Goal: Task Accomplishment & Management: Use online tool/utility

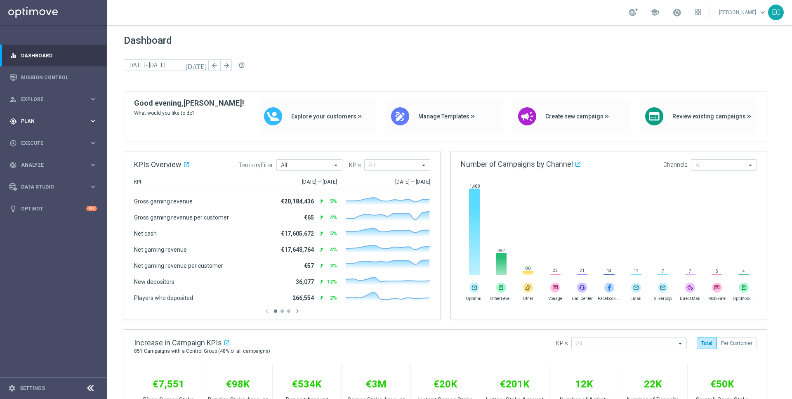
click at [42, 125] on div "gps_fixed Plan keyboard_arrow_right" at bounding box center [53, 121] width 106 height 22
click at [48, 163] on span "Templates" at bounding box center [51, 162] width 59 height 5
click at [59, 215] on link "Embedded Messaging" at bounding box center [56, 212] width 60 height 7
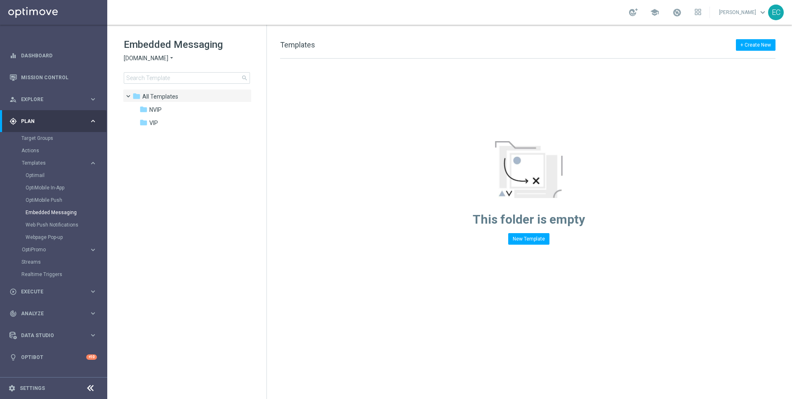
click at [151, 61] on span "[DOMAIN_NAME]" at bounding box center [146, 58] width 45 height 8
click at [0, 0] on span "Lottoland" at bounding box center [0, 0] width 0 height 0
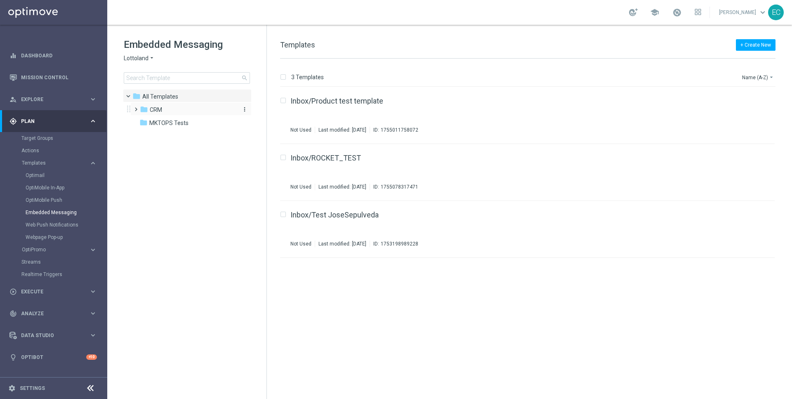
click at [199, 112] on div "folder CRM" at bounding box center [187, 109] width 95 height 9
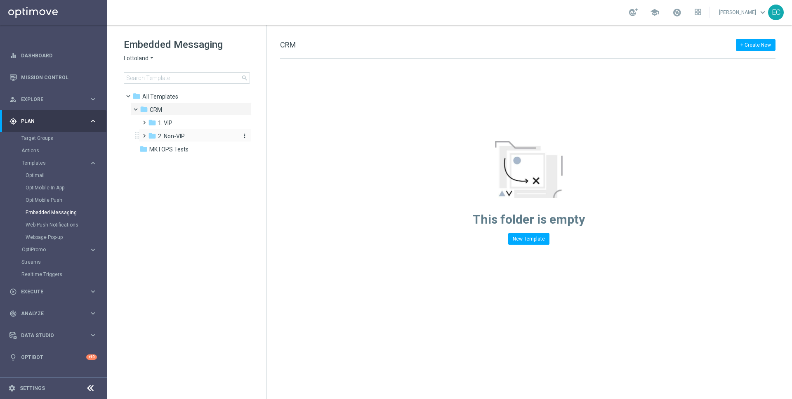
click at [200, 134] on div "folder 2. Non-VIP" at bounding box center [192, 136] width 88 height 9
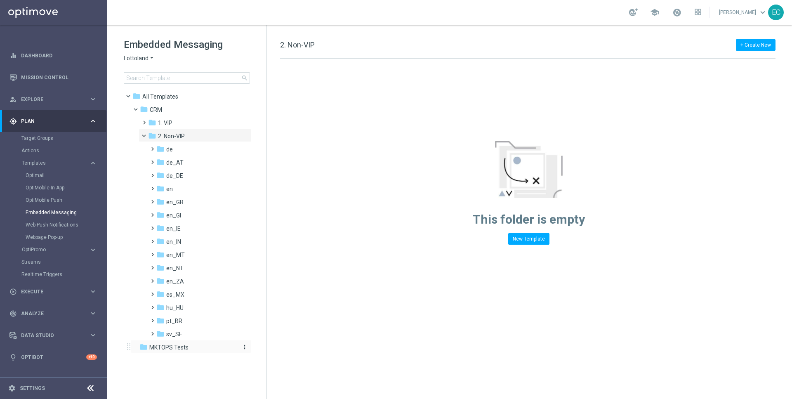
click at [183, 349] on span "MKTOPS Tests" at bounding box center [168, 347] width 39 height 7
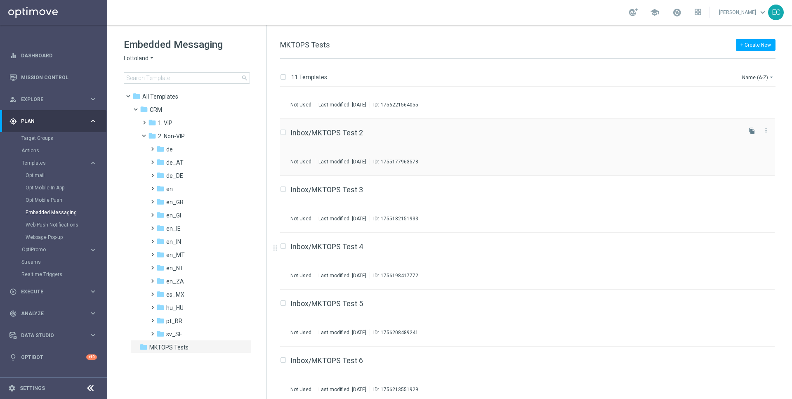
scroll to position [103, 0]
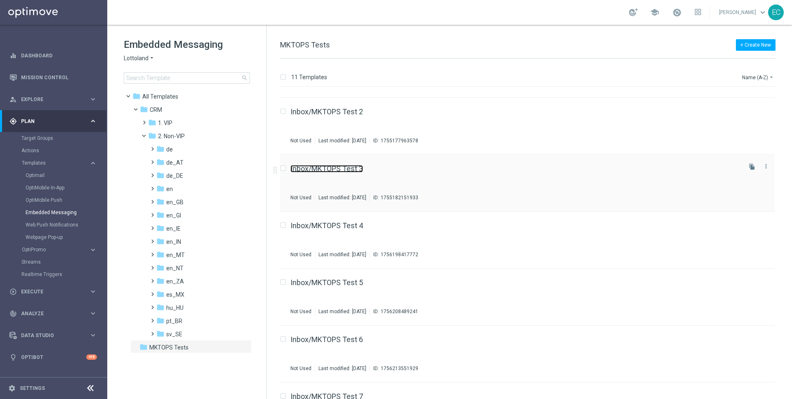
click at [349, 168] on link "Inbox/MKTOPS Test 3" at bounding box center [326, 168] width 73 height 7
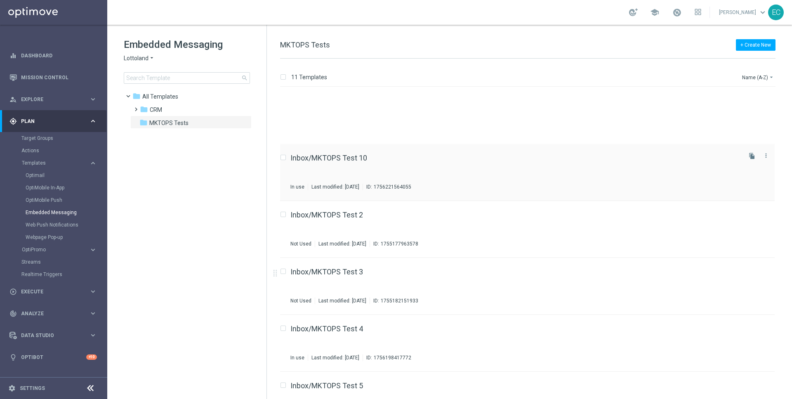
scroll to position [314, 0]
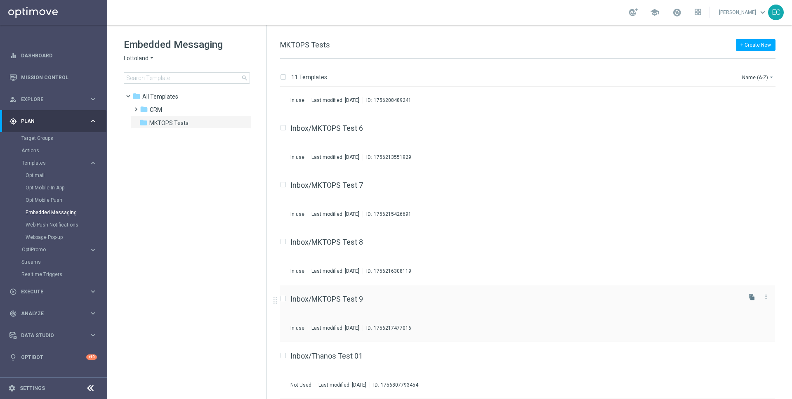
click at [284, 294] on div "Inbox/MKTOPS Test 9 In use Last modified: Tuesday, August 26, 2025 ID: 17562174…" at bounding box center [527, 313] width 495 height 57
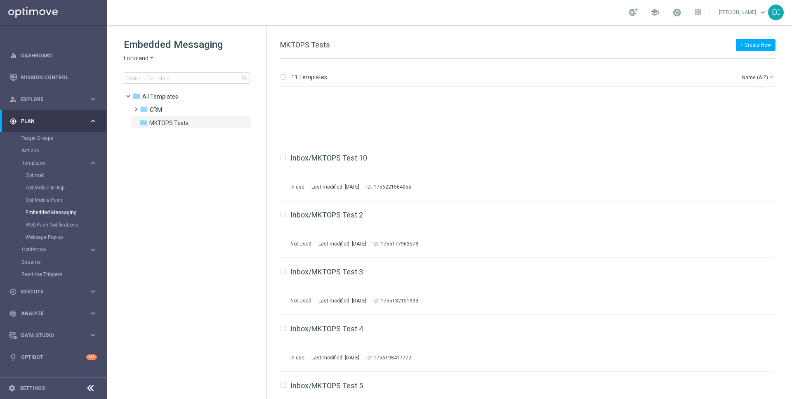
scroll to position [314, 0]
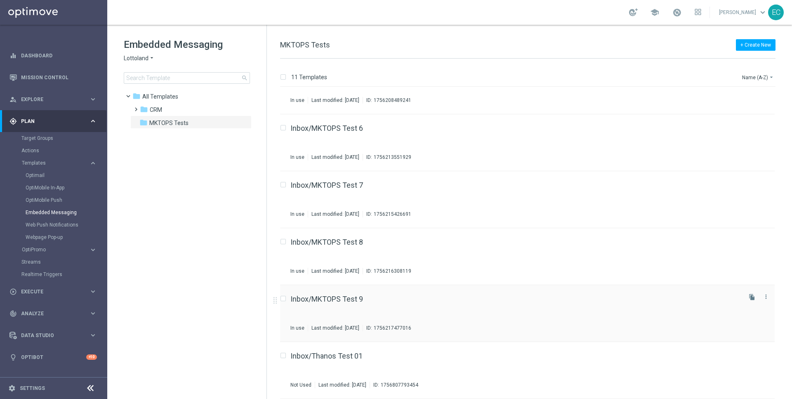
click at [283, 299] on input "Press SPACE to select this row." at bounding box center [282, 299] width 5 height 5
checkbox input "false"
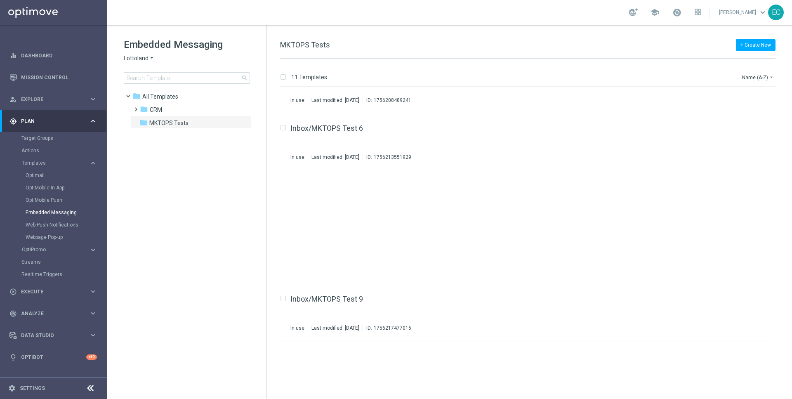
scroll to position [0, 0]
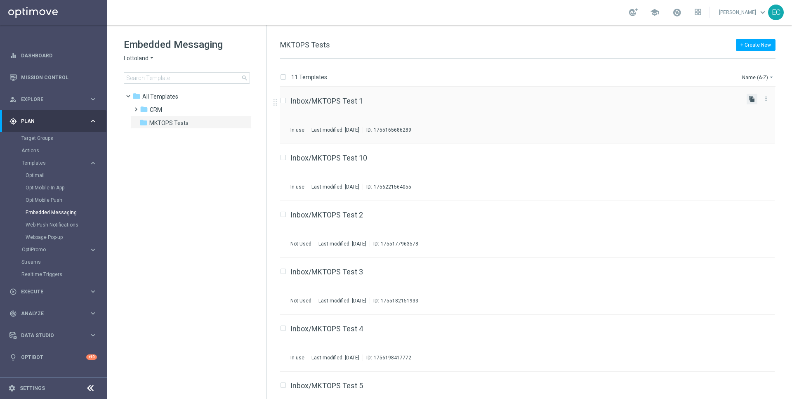
click at [751, 97] on icon "file_copy" at bounding box center [752, 99] width 7 height 7
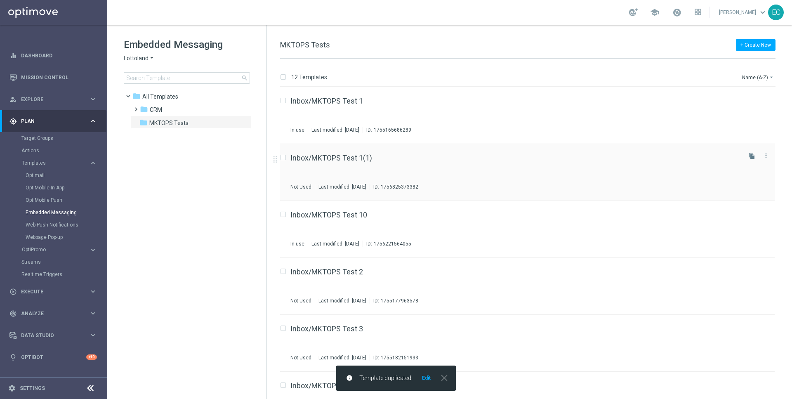
click at [357, 163] on div "Inbox/MKTOPS Test 1(1) Not Used Last modified: Tuesday, September 2, 2025 ID: 1…" at bounding box center [515, 172] width 450 height 36
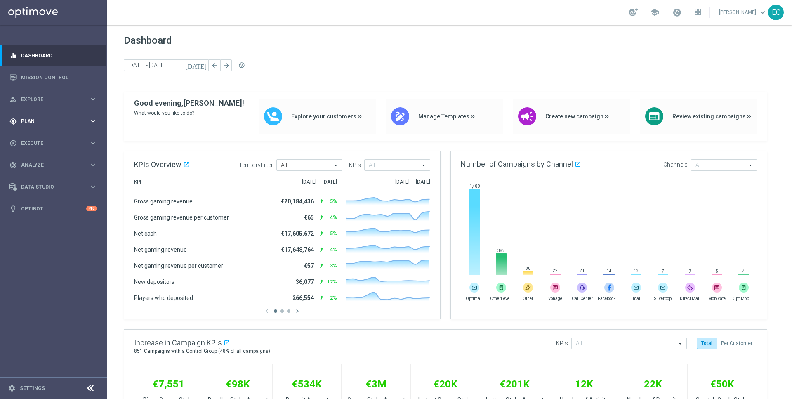
click at [51, 120] on span "Plan" at bounding box center [55, 121] width 68 height 5
click at [61, 165] on span "Templates" at bounding box center [51, 162] width 59 height 5
click at [50, 141] on link "Target Groups" at bounding box center [53, 138] width 64 height 7
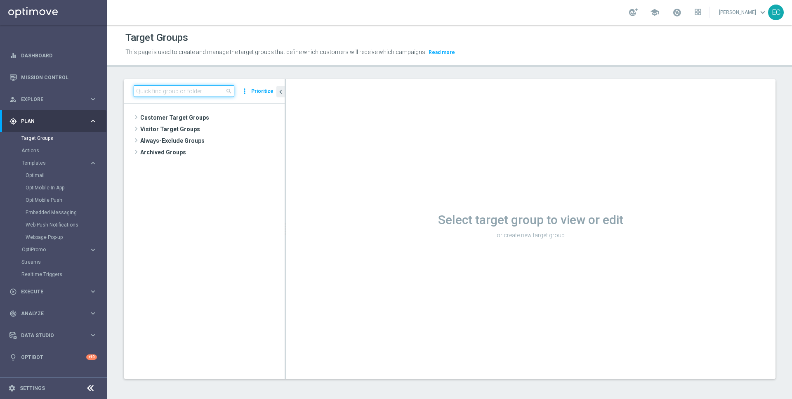
click at [186, 87] on input at bounding box center [184, 91] width 101 height 12
click at [177, 87] on input at bounding box center [184, 91] width 101 height 12
click at [171, 85] on input at bounding box center [184, 91] width 101 height 12
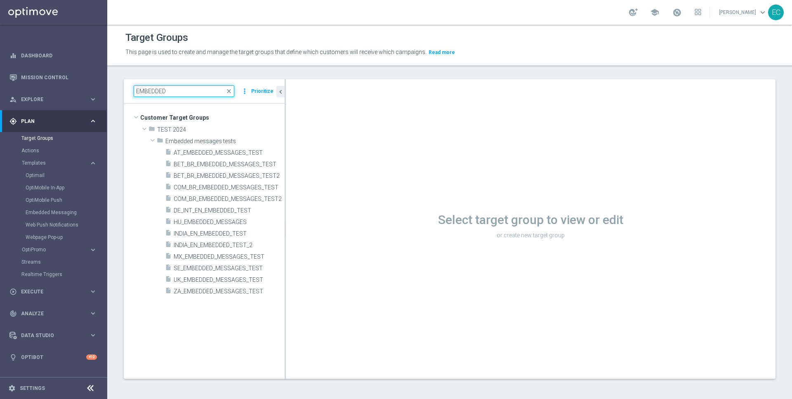
click at [196, 95] on input "EMBEDDED" at bounding box center [184, 91] width 101 height 12
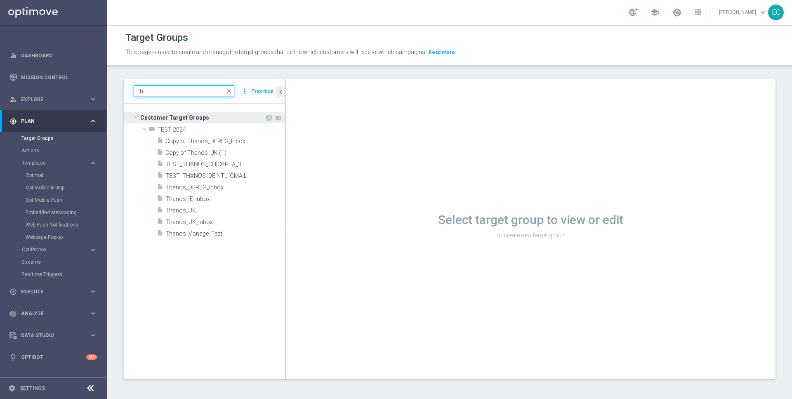
type input "T"
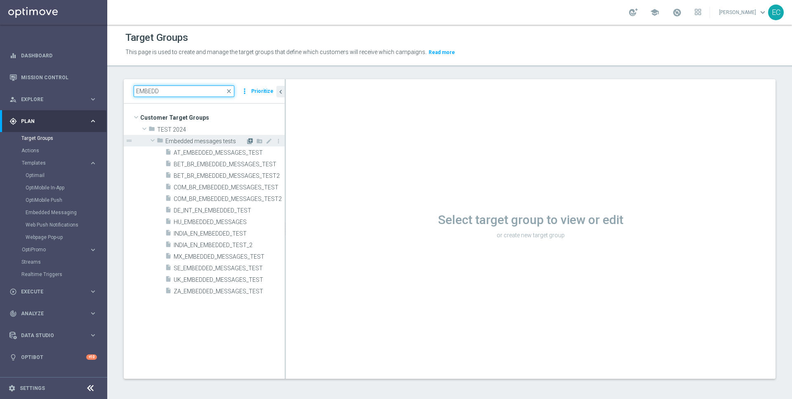
type input "EMBEDD"
click at [249, 141] on icon "library_add" at bounding box center [250, 141] width 7 height 7
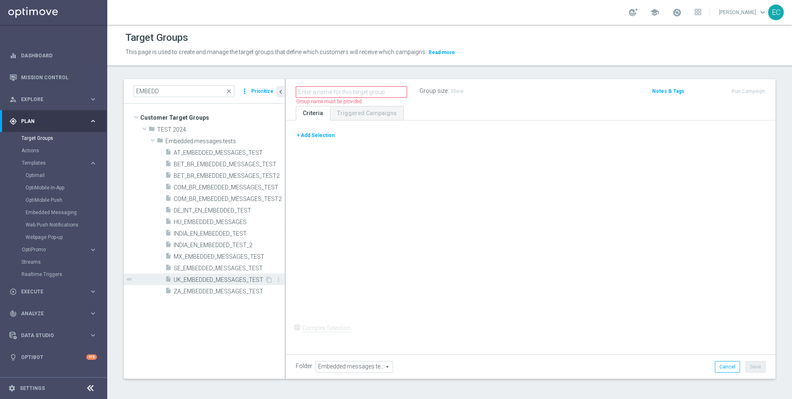
click at [213, 282] on span "UK_EMBEDDED_MESSAGES_TEST" at bounding box center [219, 279] width 91 height 7
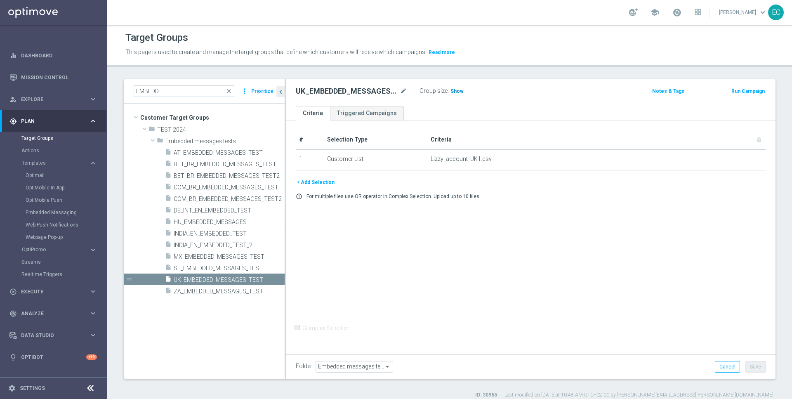
click at [453, 90] on span "Show" at bounding box center [457, 91] width 13 height 6
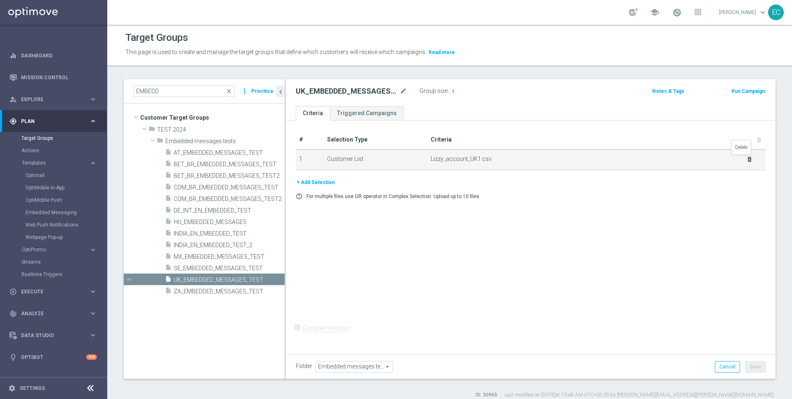
click at [746, 159] on icon "delete_forever" at bounding box center [749, 159] width 7 height 7
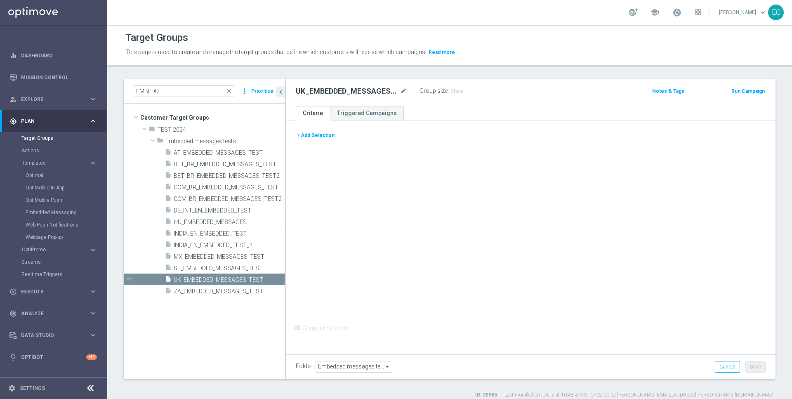
click at [305, 135] on button "+ Add Selection" at bounding box center [316, 135] width 40 height 9
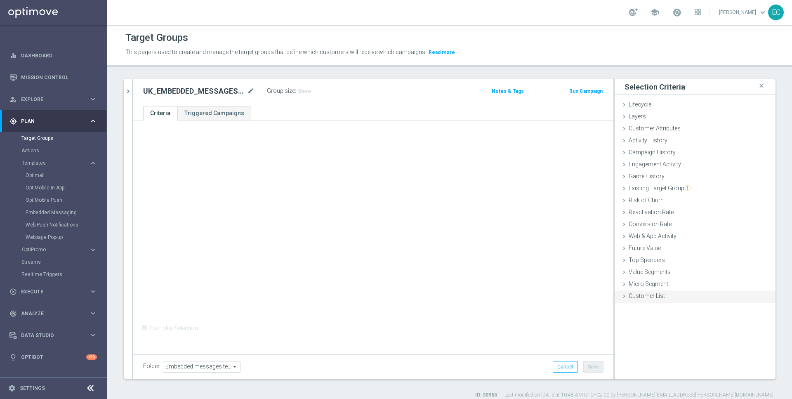
click at [681, 301] on div "Customer List done" at bounding box center [695, 296] width 161 height 12
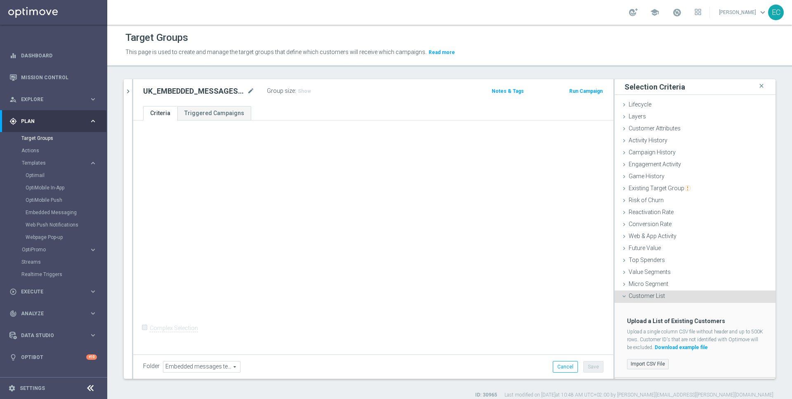
click at [646, 359] on label "Import CSV File" at bounding box center [648, 364] width 42 height 10
click at [0, 0] on input "Import CSV File" at bounding box center [0, 0] width 0 height 0
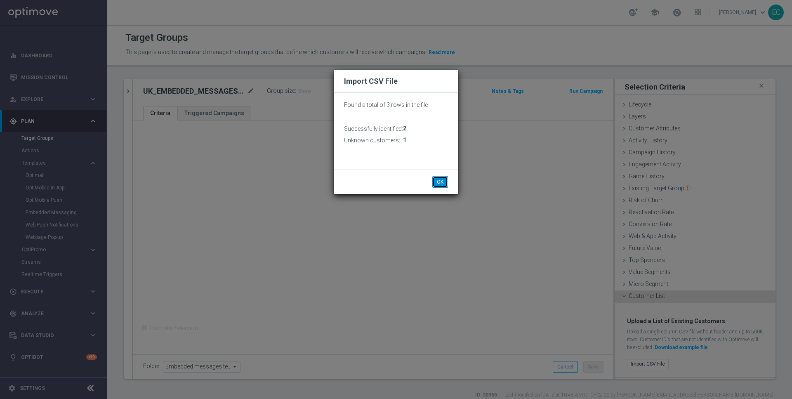
click at [436, 180] on button "OK" at bounding box center [440, 182] width 16 height 12
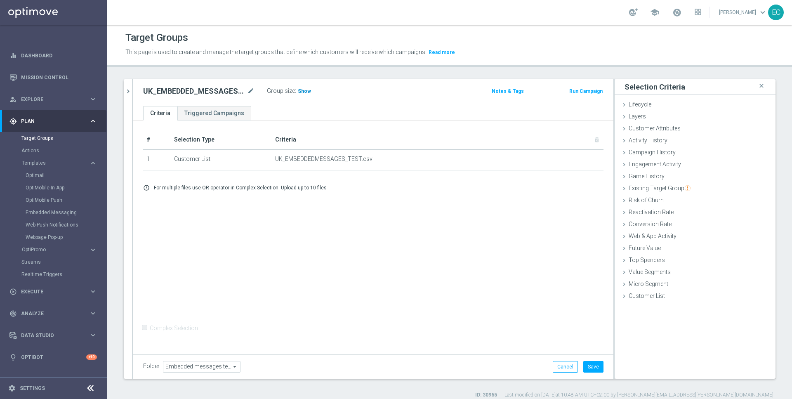
click at [308, 92] on span "Show" at bounding box center [304, 91] width 13 height 6
click at [587, 366] on button "Save" at bounding box center [593, 367] width 20 height 12
click at [573, 94] on button "Run Campaign" at bounding box center [586, 91] width 35 height 9
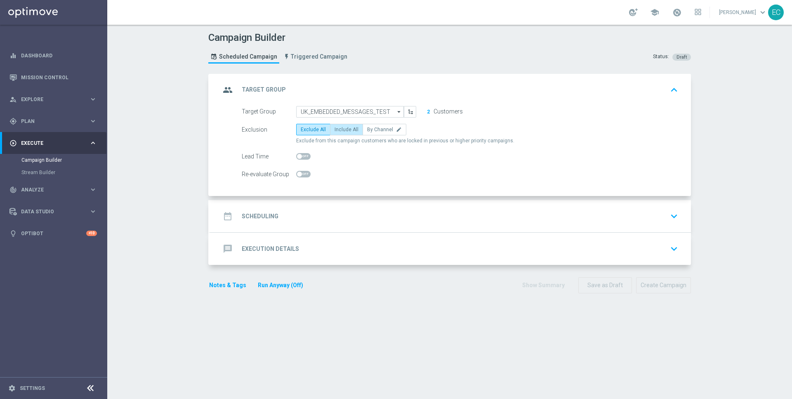
click at [337, 127] on span "Include All" at bounding box center [347, 130] width 24 height 6
click at [337, 128] on input "Include All" at bounding box center [337, 130] width 5 height 5
radio input "true"
click at [337, 215] on div "date_range Scheduling keyboard_arrow_down" at bounding box center [450, 216] width 461 height 16
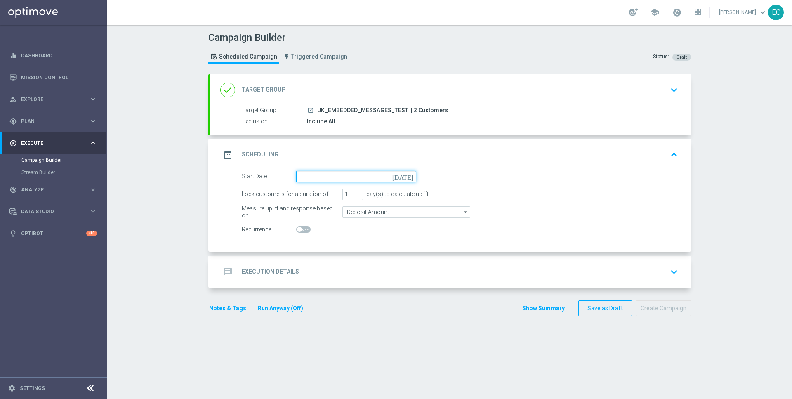
click at [347, 179] on input at bounding box center [356, 177] width 120 height 12
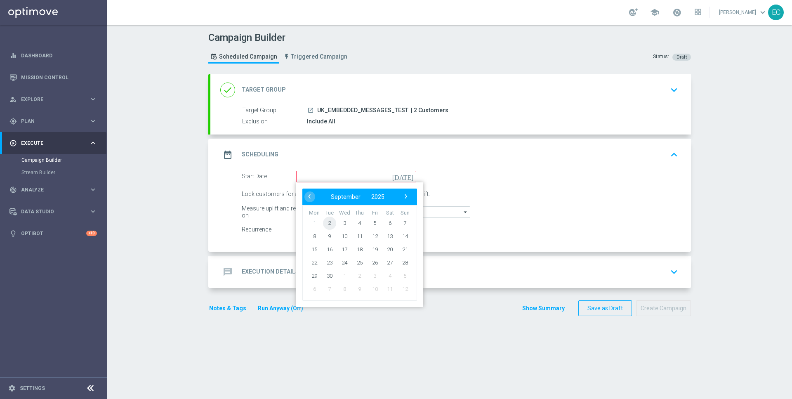
click at [326, 217] on span "2" at bounding box center [329, 222] width 13 height 13
type input "[DATE]"
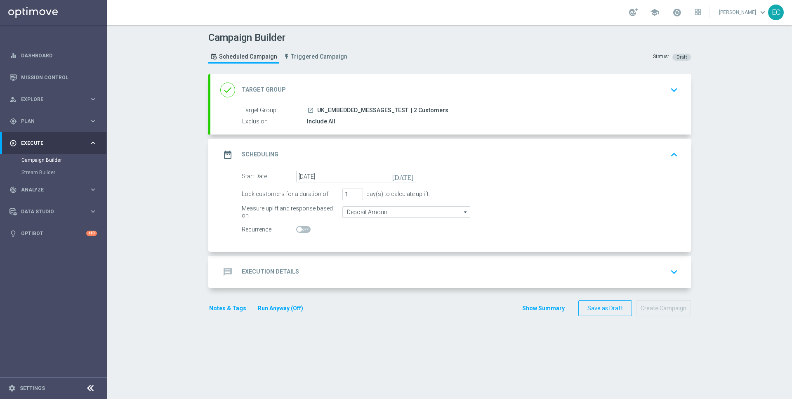
click at [377, 267] on div "message Execution Details keyboard_arrow_down" at bounding box center [450, 272] width 461 height 16
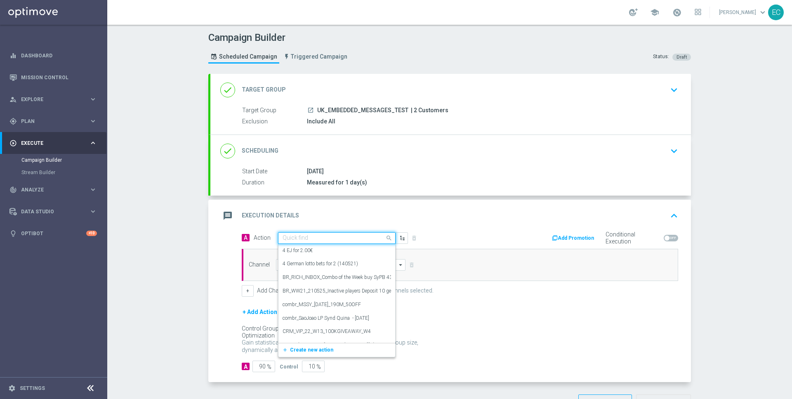
click at [362, 237] on input "text" at bounding box center [329, 238] width 92 height 7
paste input "MKTOPS Test Strong"
type input "MKTOPS Test Strong"
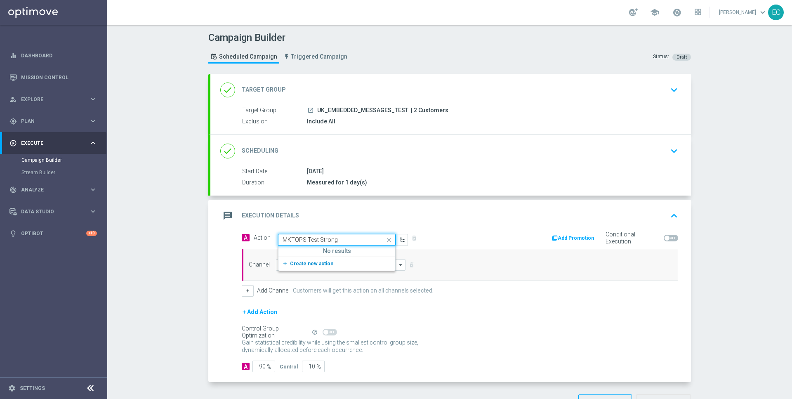
click at [314, 265] on button "add_new Create new action" at bounding box center [335, 263] width 114 height 9
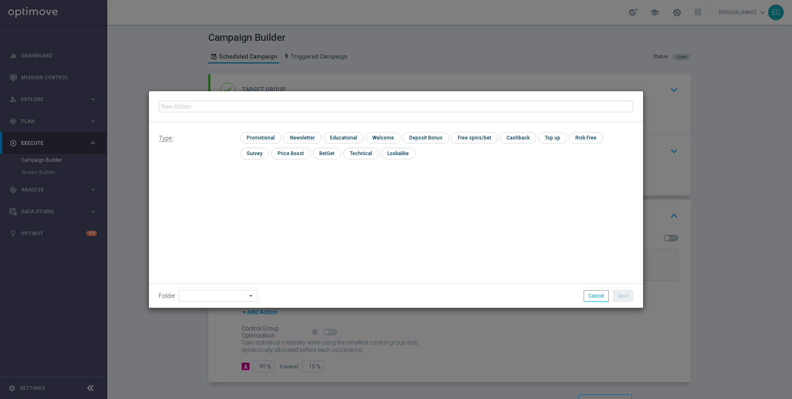
type input "MKTOPS Test Strong"
click at [252, 135] on input "checkbox" at bounding box center [259, 137] width 39 height 11
checkbox input "true"
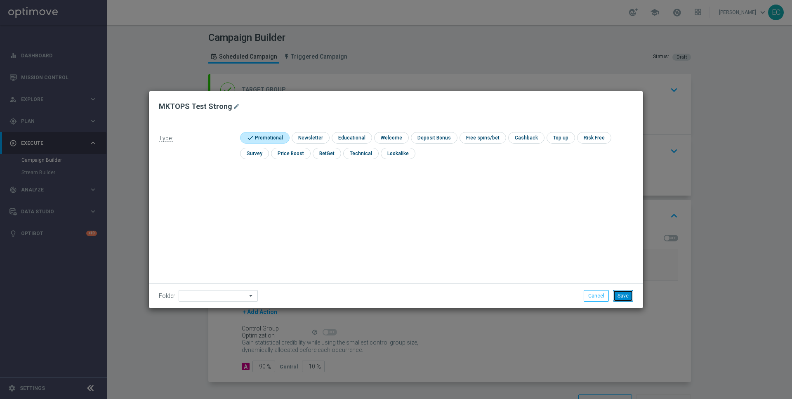
click at [620, 296] on button "Save" at bounding box center [623, 296] width 20 height 12
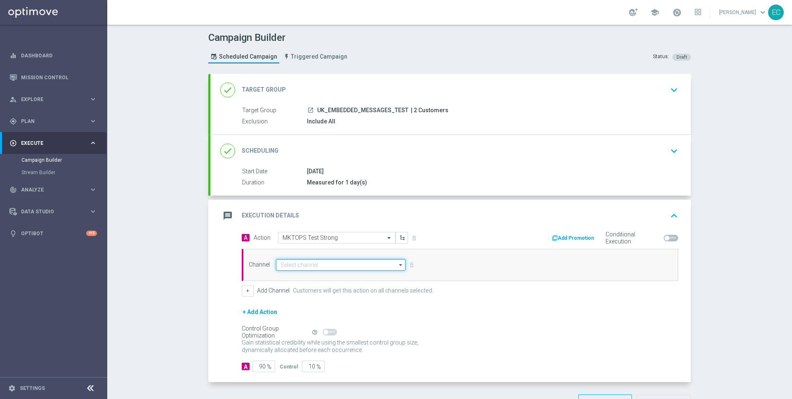
click at [335, 262] on input at bounding box center [341, 265] width 130 height 12
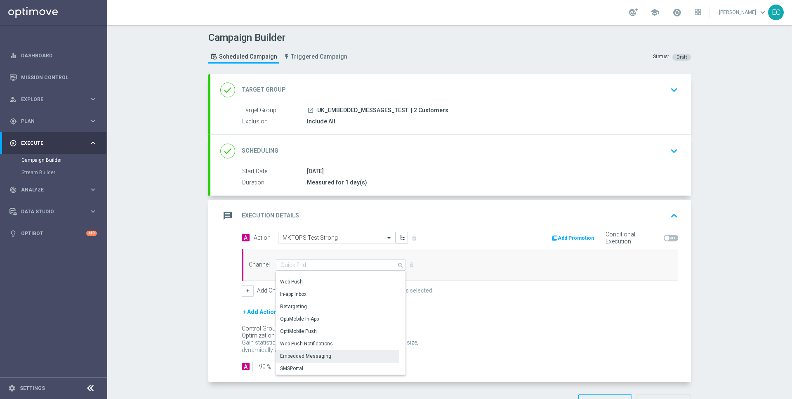
click at [329, 350] on div "Embedded Messaging" at bounding box center [337, 356] width 123 height 12
type input "Embedded Messaging"
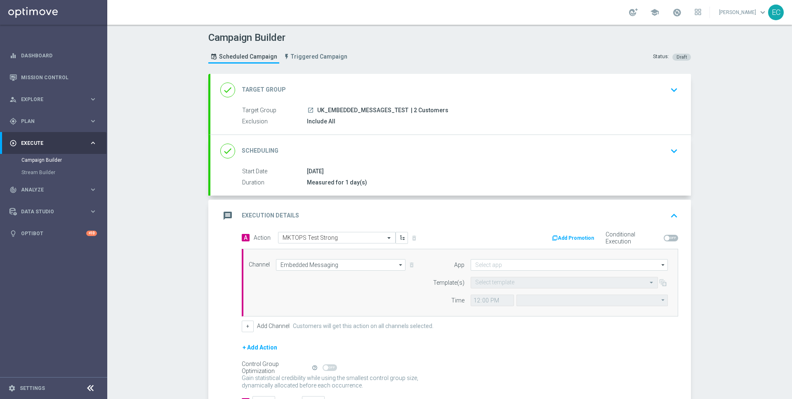
type input "Central European Time ([GEOGRAPHIC_DATA]) (UTC +02:00)"
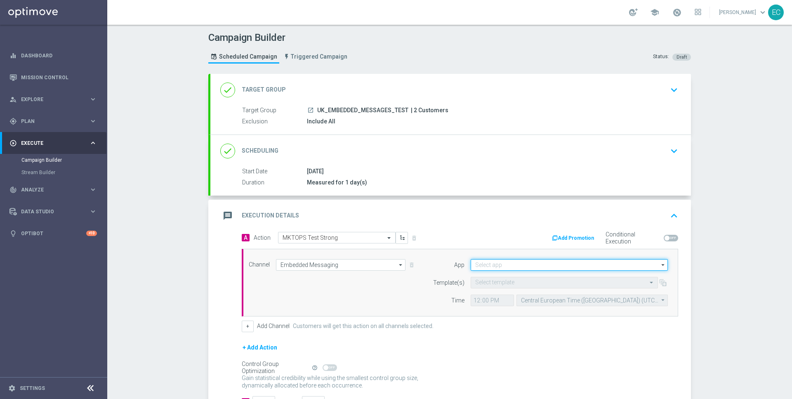
click at [498, 261] on input at bounding box center [569, 265] width 197 height 12
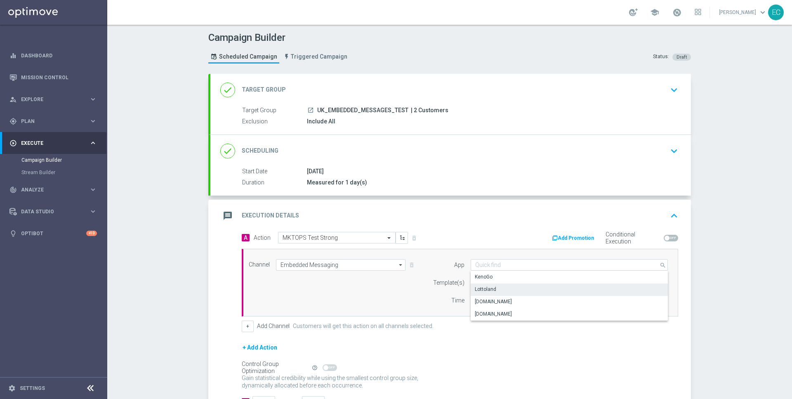
click at [499, 287] on div "Lottoland" at bounding box center [570, 289] width 198 height 12
type input "Lottoland"
click at [525, 279] on input "text" at bounding box center [556, 282] width 162 height 7
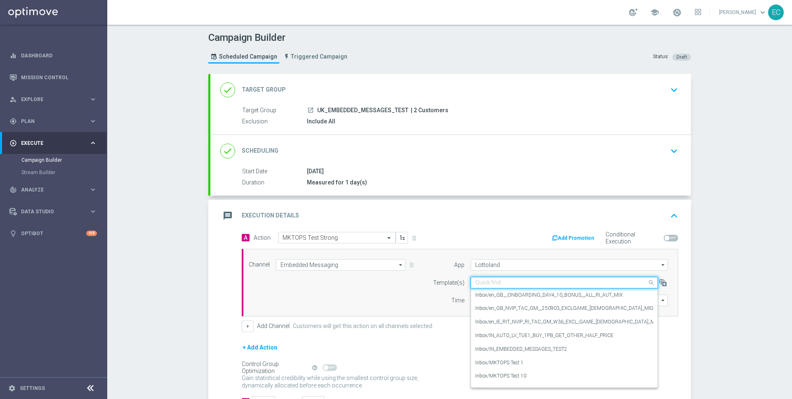
paste input "MKTOPS Test Strong"
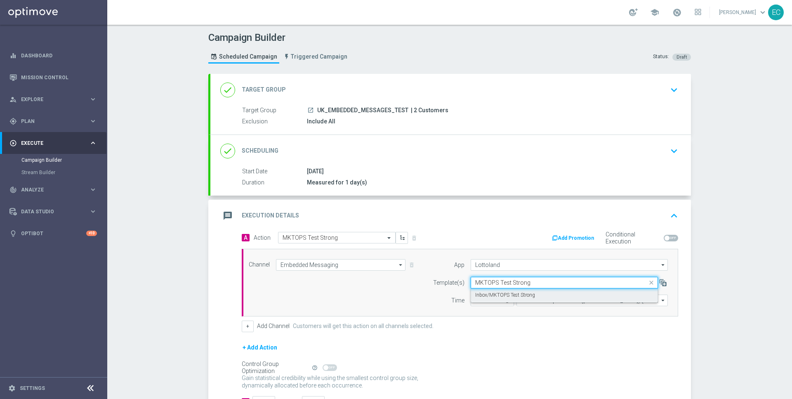
click at [526, 292] on label "Inbox/MKTOPS Test Strong" at bounding box center [505, 295] width 60 height 7
type input "MKTOPS Test Strong"
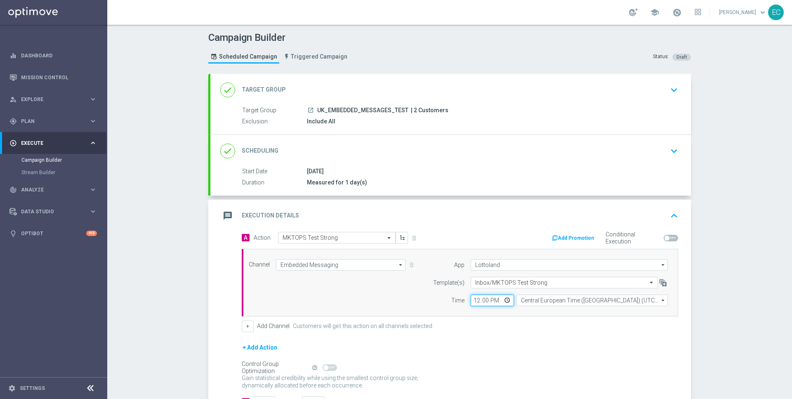
click at [479, 298] on input "12:00" at bounding box center [492, 301] width 43 height 12
click at [474, 298] on input "12:00" at bounding box center [492, 301] width 43 height 12
type input "17:38"
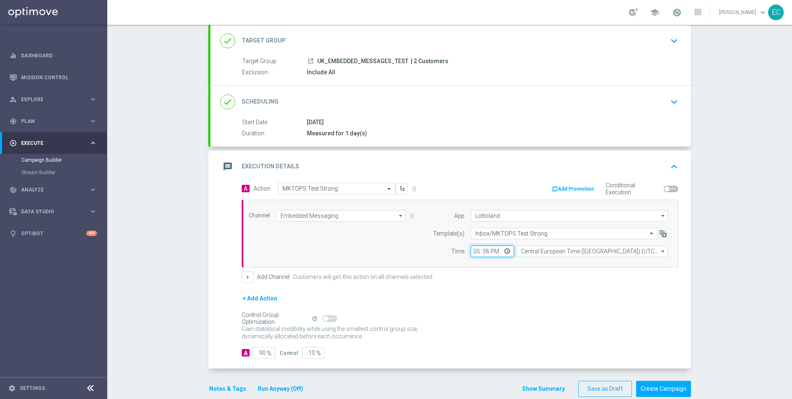
scroll to position [61, 0]
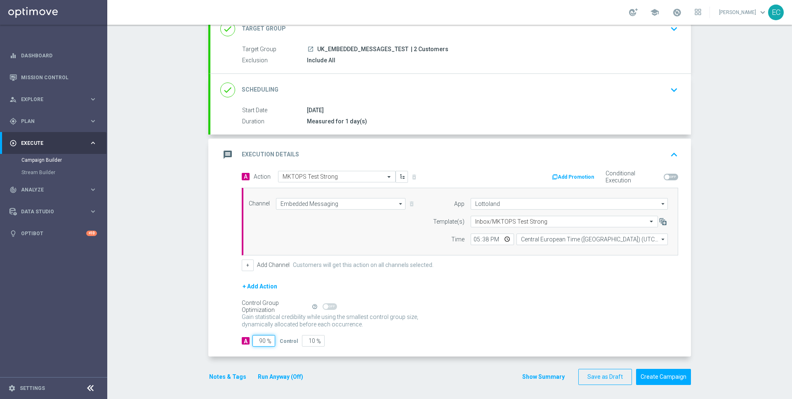
click at [252, 337] on input "90" at bounding box center [263, 341] width 23 height 12
type input "1"
type input "99"
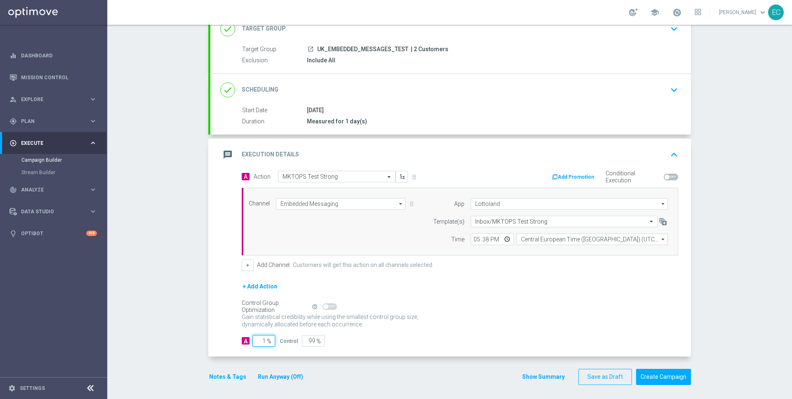
type input "10"
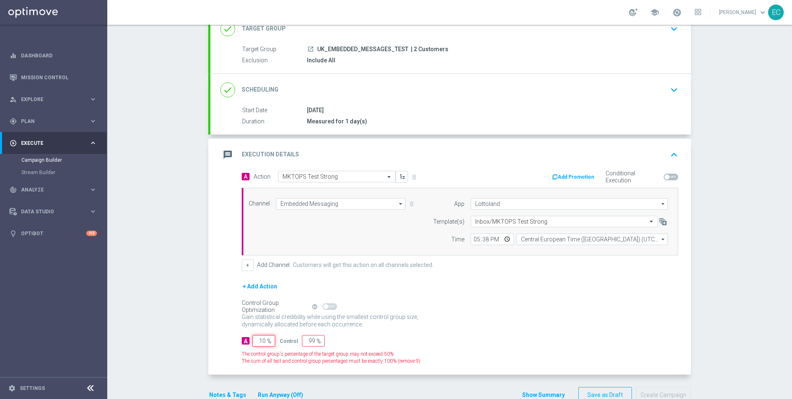
type input "90"
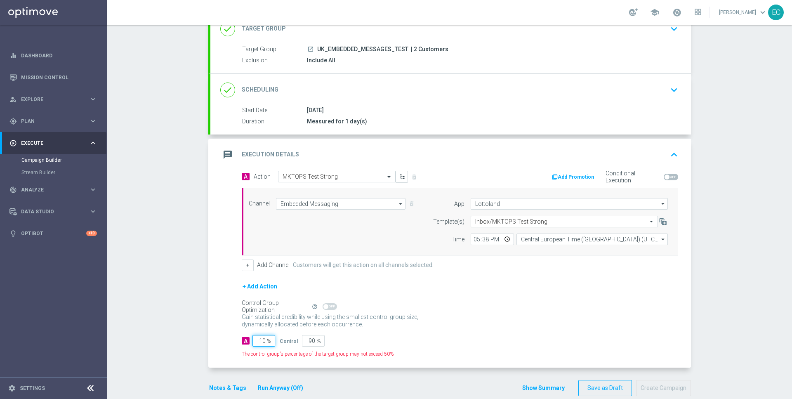
type input "100"
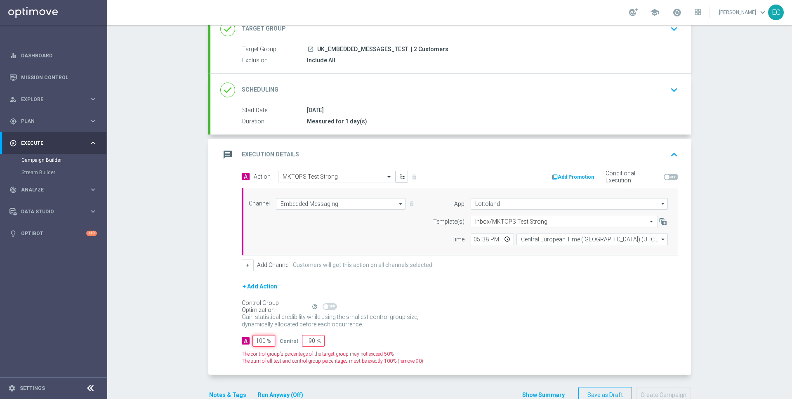
type input "0"
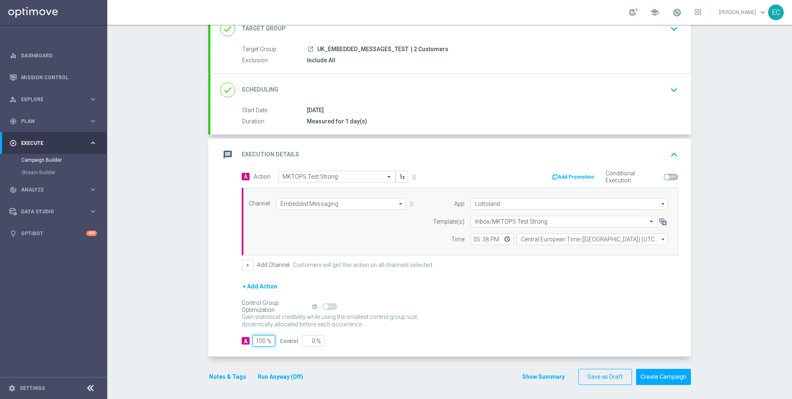
type input "100"
click at [520, 351] on div "A Action Select action MKTOPS Test Strong delete_forever Add Promotion Conditio…" at bounding box center [450, 264] width 481 height 186
click at [646, 370] on button "Create Campaign" at bounding box center [663, 377] width 55 height 16
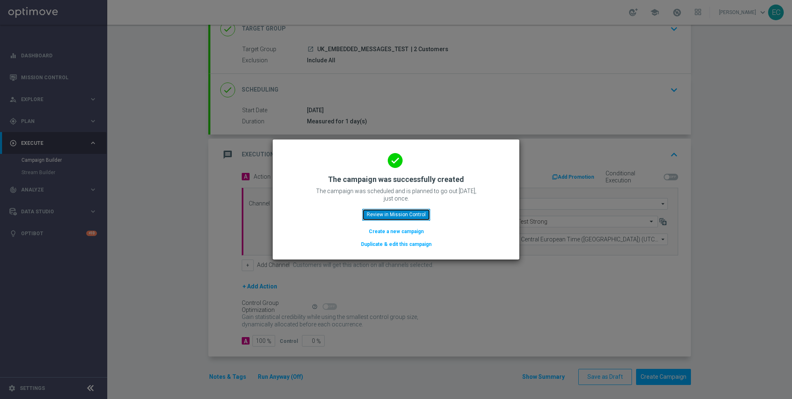
click at [380, 210] on button "Review in Mission Control" at bounding box center [396, 215] width 68 height 12
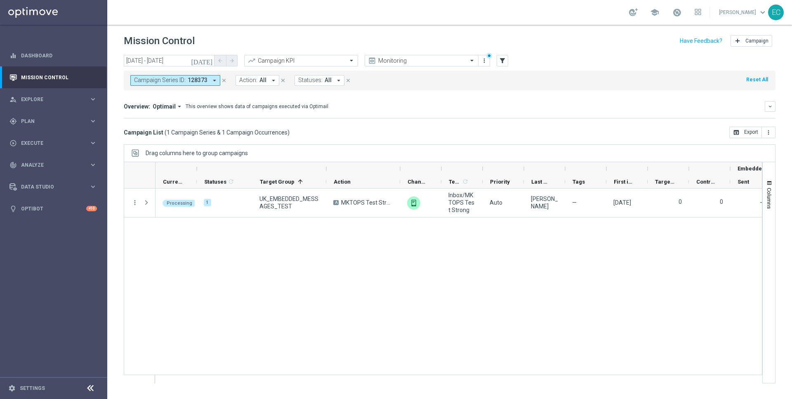
click at [224, 78] on icon "close" at bounding box center [224, 81] width 6 height 6
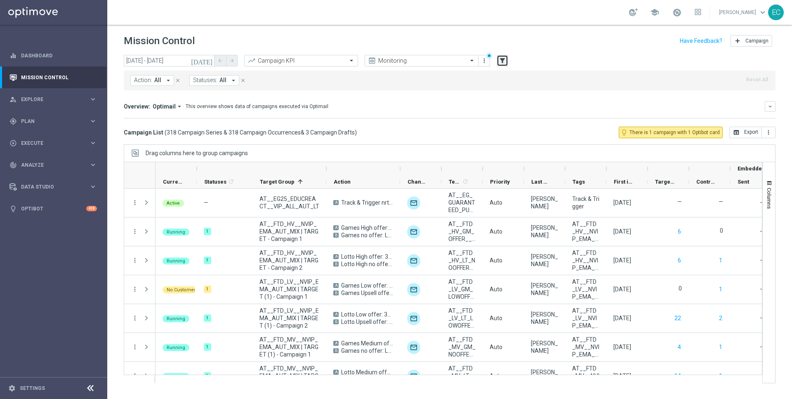
click at [507, 59] on button "filter_alt" at bounding box center [503, 61] width 12 height 12
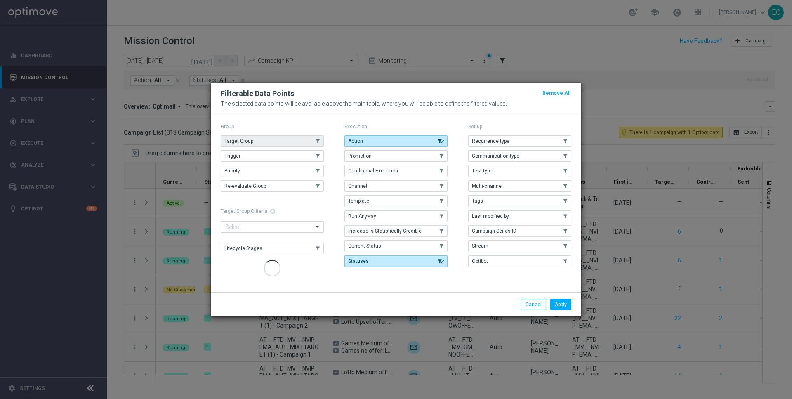
click at [293, 143] on button "Target Group" at bounding box center [272, 141] width 103 height 12
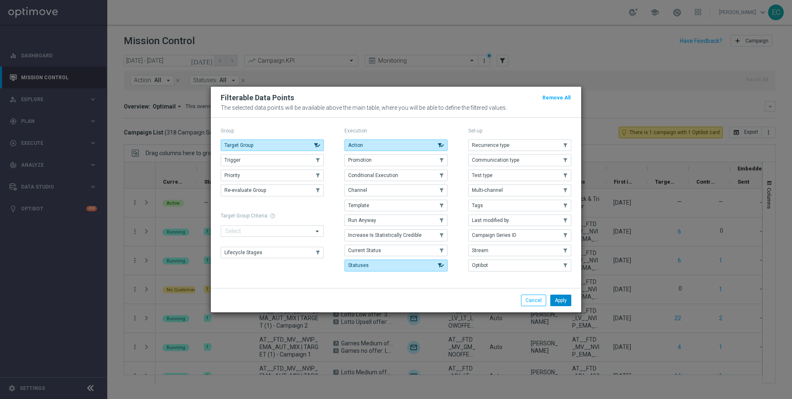
click at [567, 304] on button "Apply" at bounding box center [560, 301] width 21 height 12
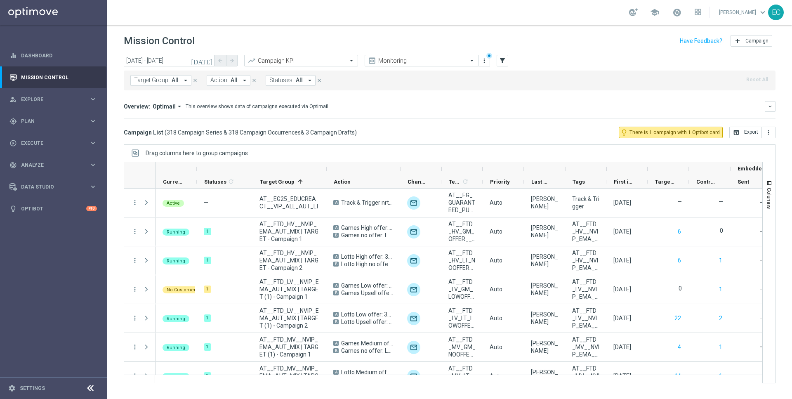
click at [160, 85] on button "Target Group: All arrow_drop_down" at bounding box center [160, 80] width 61 height 11
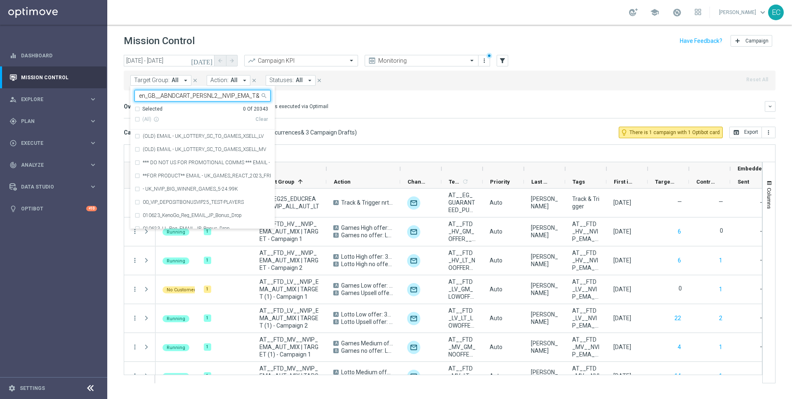
scroll to position [0, 19]
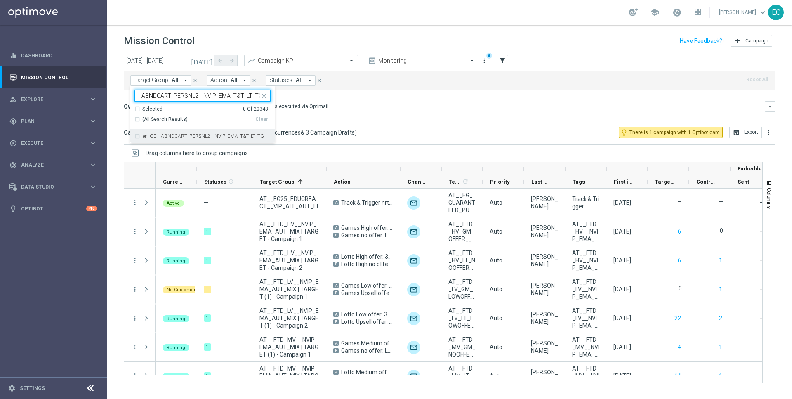
click at [194, 139] on div "en_GB__ABNDCART_PERSNL2__NVIP_EMA_T&T_LT_TG" at bounding box center [202, 136] width 136 height 13
type input "en_GB__ABNDCART_PERSNL2__NVIP_EMA_T&T_LT_TG"
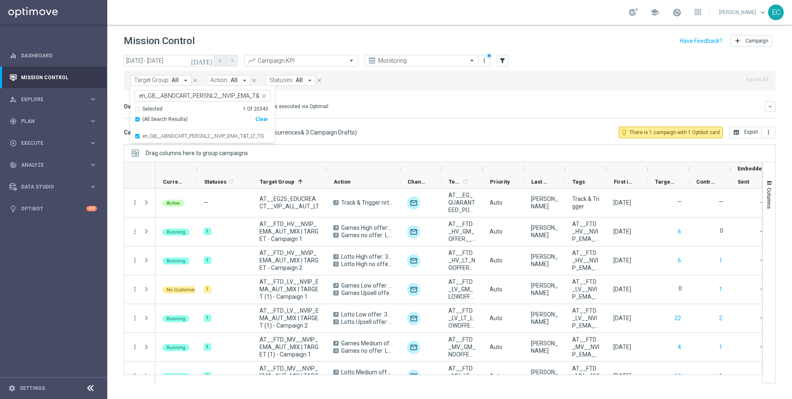
click at [272, 47] on div "Mission Control add Campaign" at bounding box center [450, 41] width 652 height 16
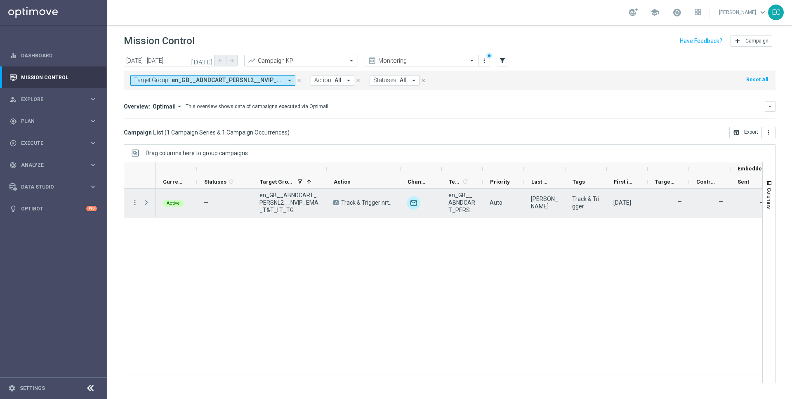
click at [145, 200] on span at bounding box center [146, 202] width 7 height 7
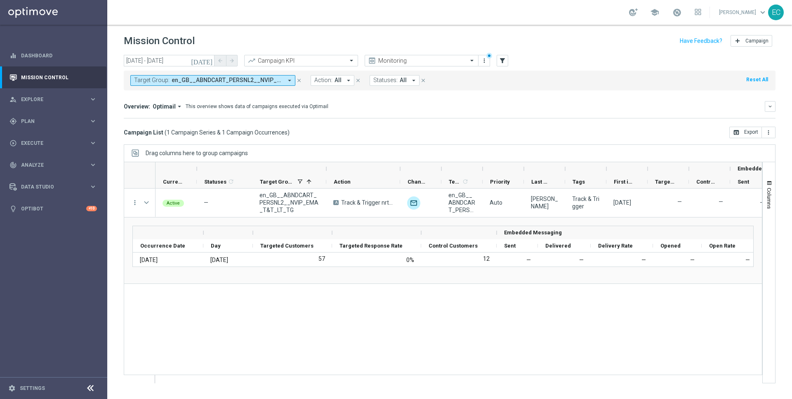
click at [209, 61] on icon "[DATE]" at bounding box center [202, 60] width 22 height 7
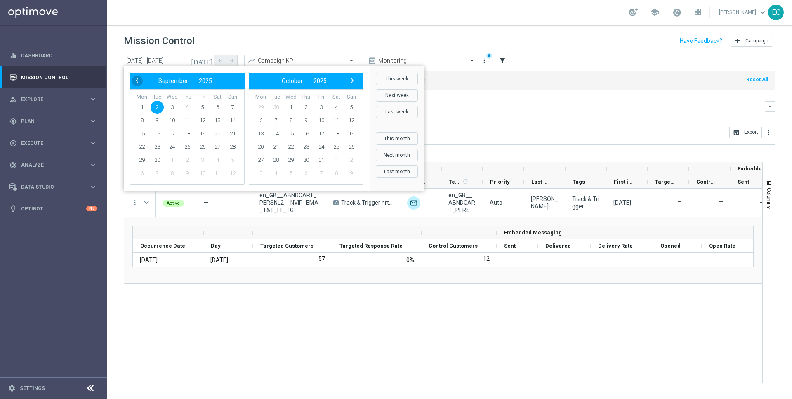
click at [137, 83] on span "‹" at bounding box center [137, 80] width 11 height 11
click at [205, 160] on span "29" at bounding box center [202, 159] width 13 height 13
drag, startPoint x: 347, startPoint y: 101, endPoint x: 353, endPoint y: 106, distance: 8.0
click at [353, 106] on span "7" at bounding box center [351, 107] width 13 height 13
type input "[DATE] - [DATE]"
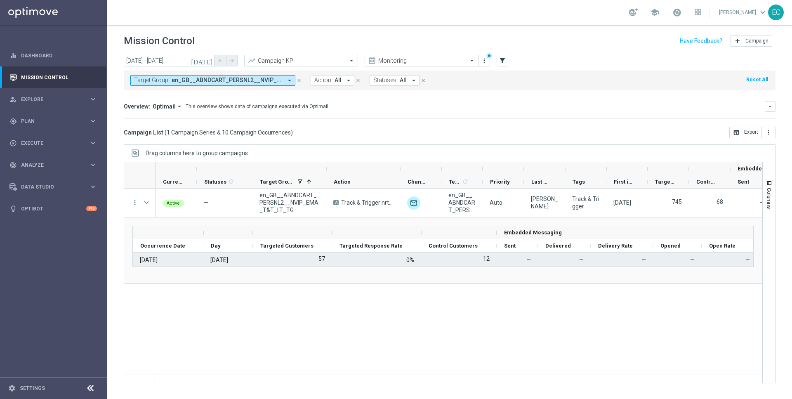
scroll to position [0, 113]
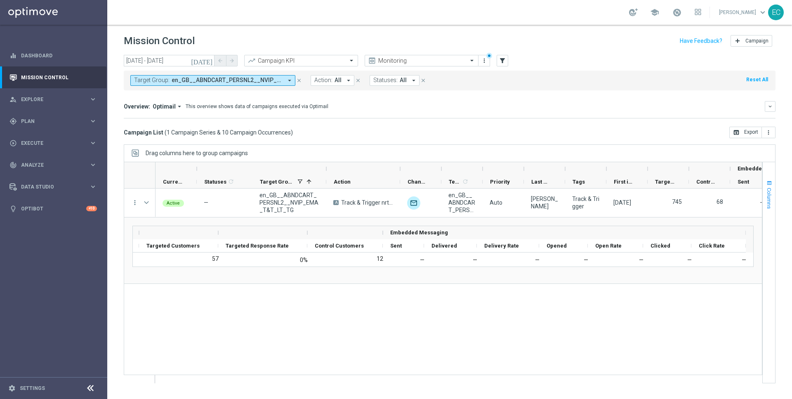
click at [771, 182] on span "button" at bounding box center [769, 183] width 7 height 7
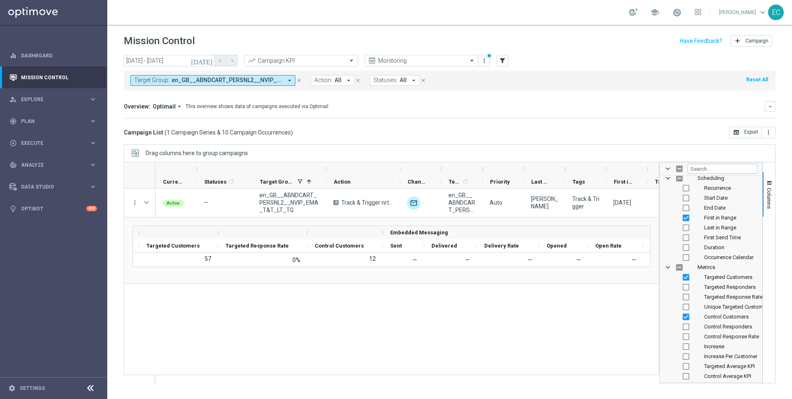
scroll to position [187, 0]
click at [711, 172] on input "Filter Columns Input" at bounding box center [723, 169] width 70 height 10
type input "embedd"
checkbox input "true"
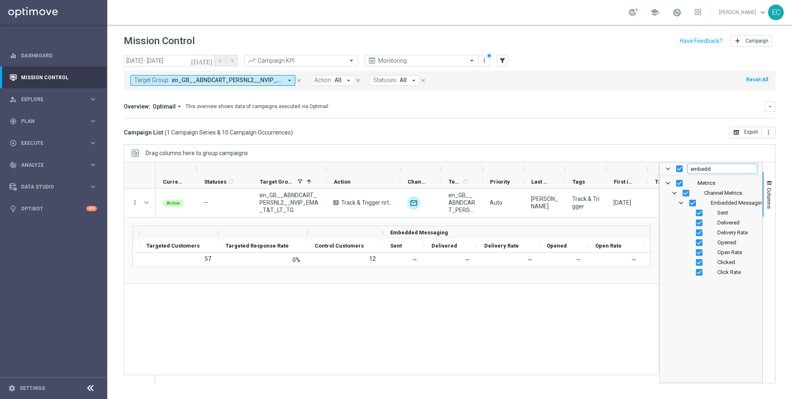
scroll to position [0, 0]
type input "embedd"
click at [693, 202] on input "Press SPACE to toggle visibility (visible)" at bounding box center [692, 203] width 7 height 7
checkbox input "false"
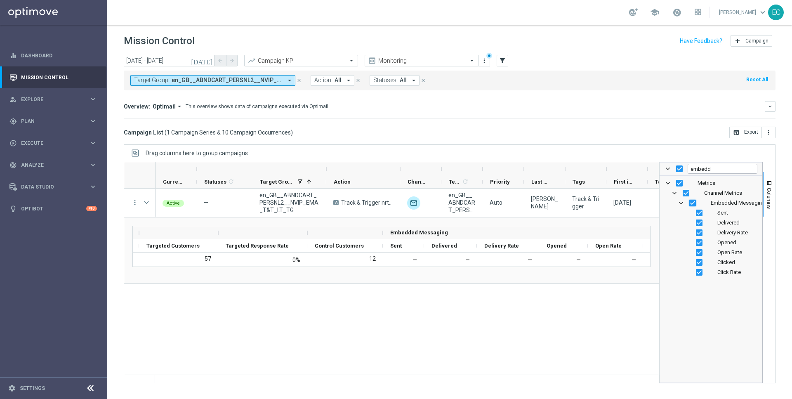
checkbox input "false"
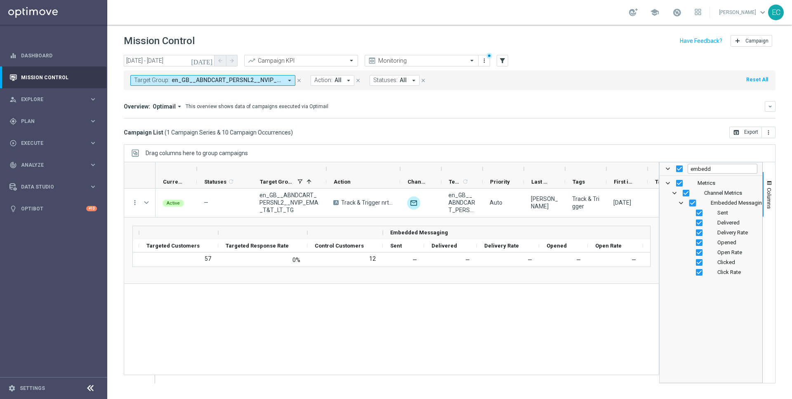
checkbox input "false"
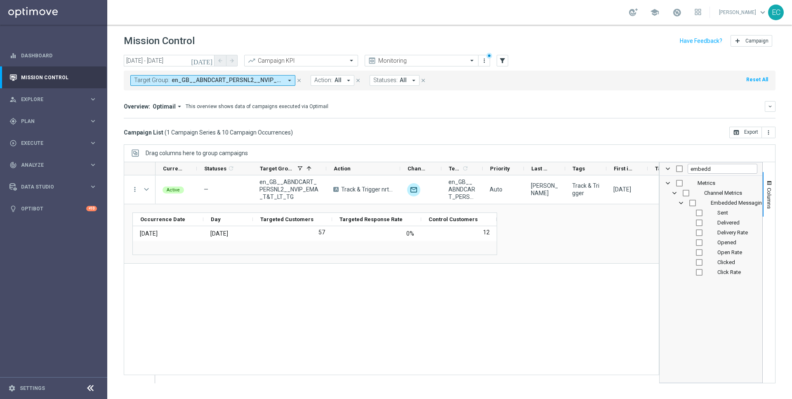
click at [572, 231] on div "Occurrence Date Day" at bounding box center [391, 233] width 518 height 42
click at [668, 169] on span at bounding box center [668, 168] width 7 height 7
click at [769, 188] on span "Columns" at bounding box center [769, 198] width 7 height 21
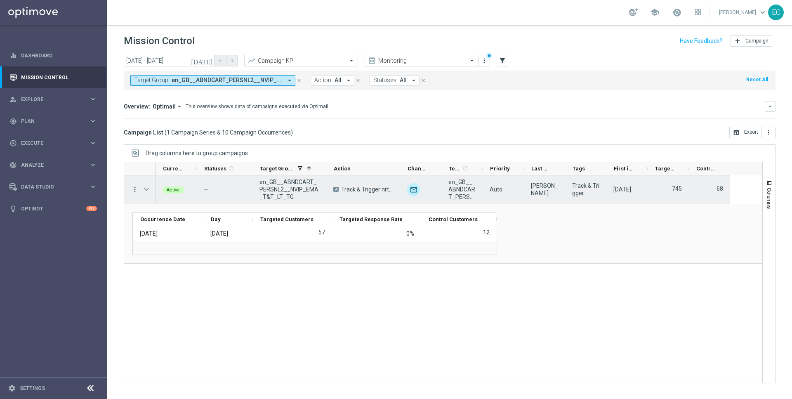
click at [134, 188] on icon "more_vert" at bounding box center [134, 189] width 7 height 7
click at [170, 205] on span "Campaign Metrics" at bounding box center [172, 206] width 43 height 6
